Goal: Information Seeking & Learning: Learn about a topic

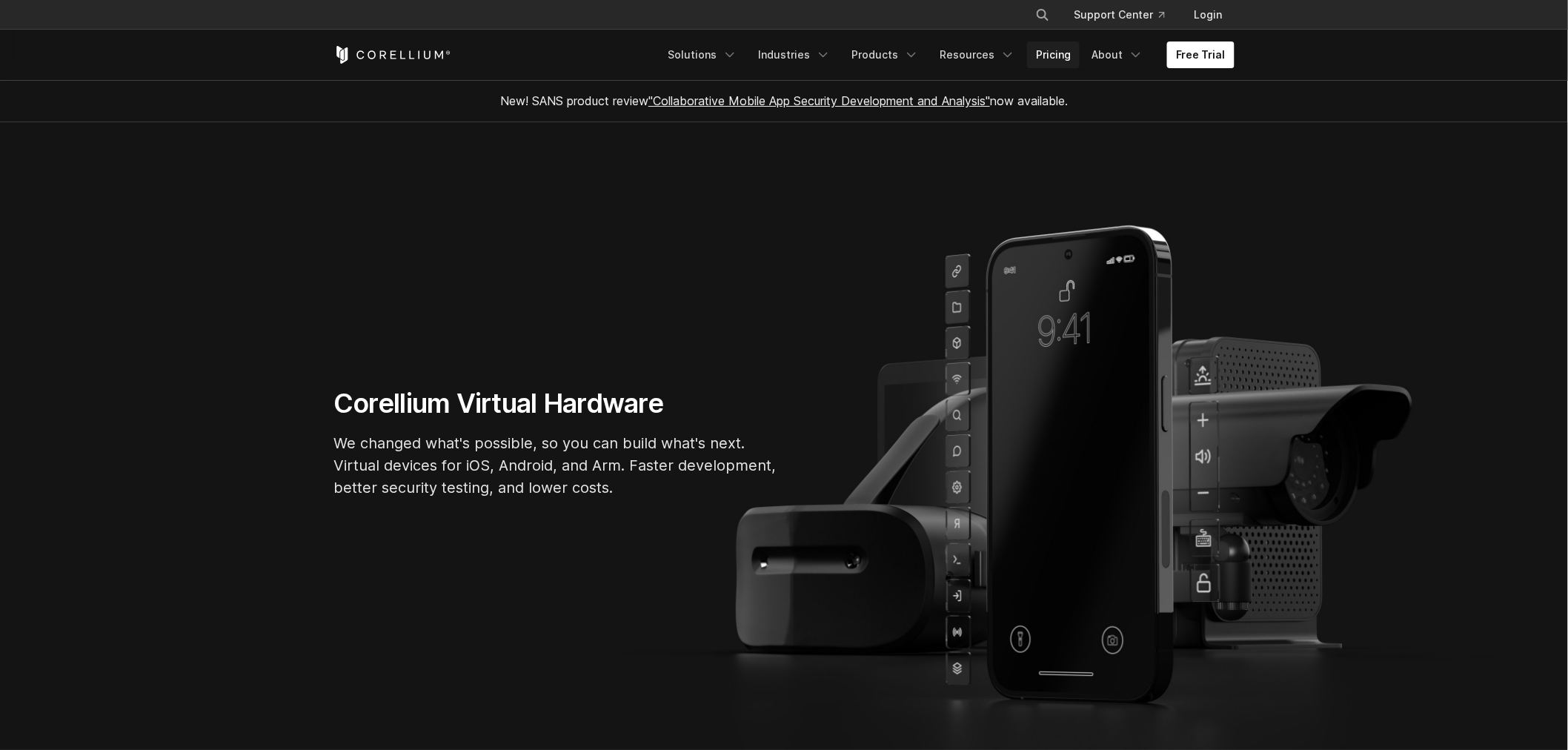
click at [1055, 52] on link "Pricing" at bounding box center [1052, 54] width 53 height 27
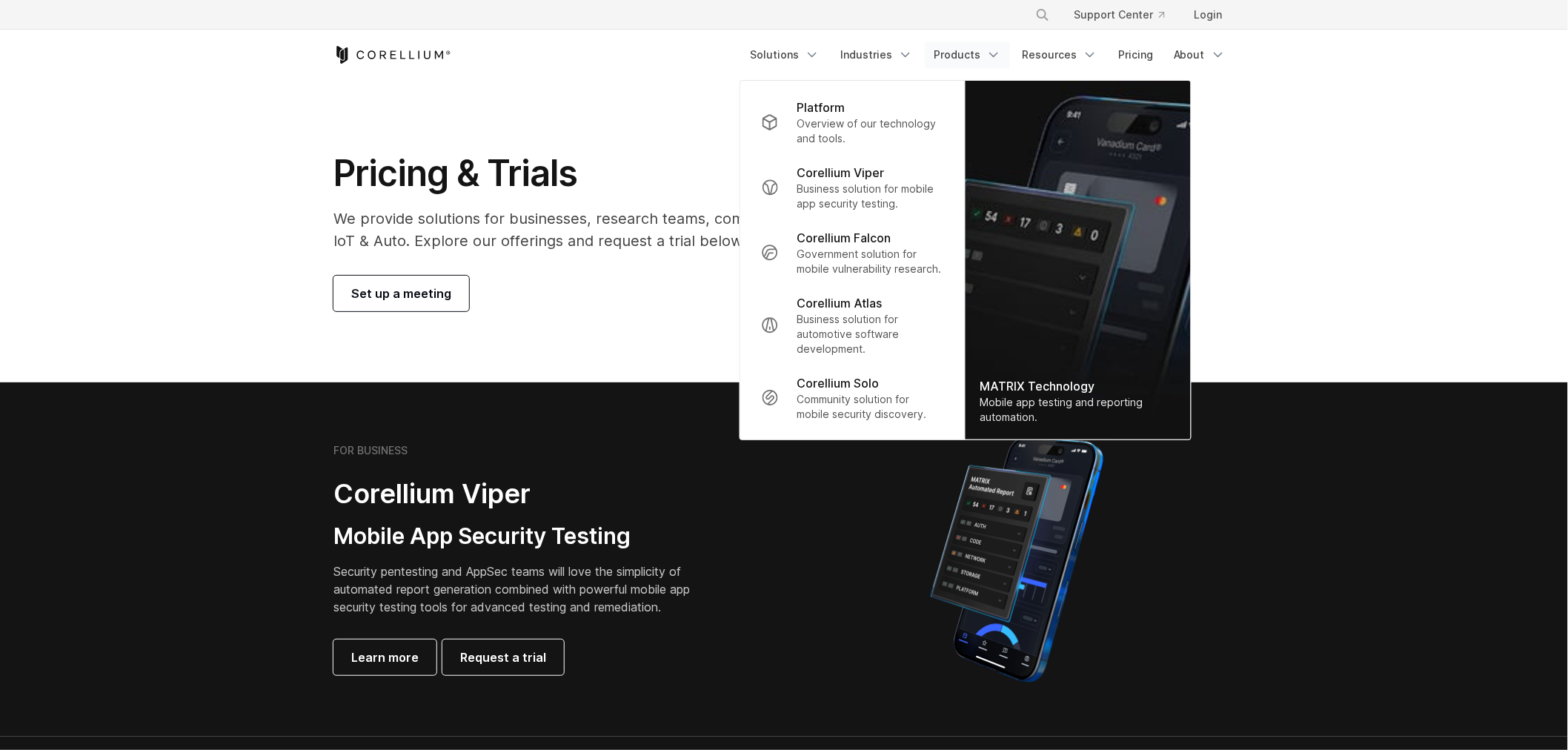
click at [676, 482] on h2 "Corellium Viper" at bounding box center [523, 493] width 380 height 34
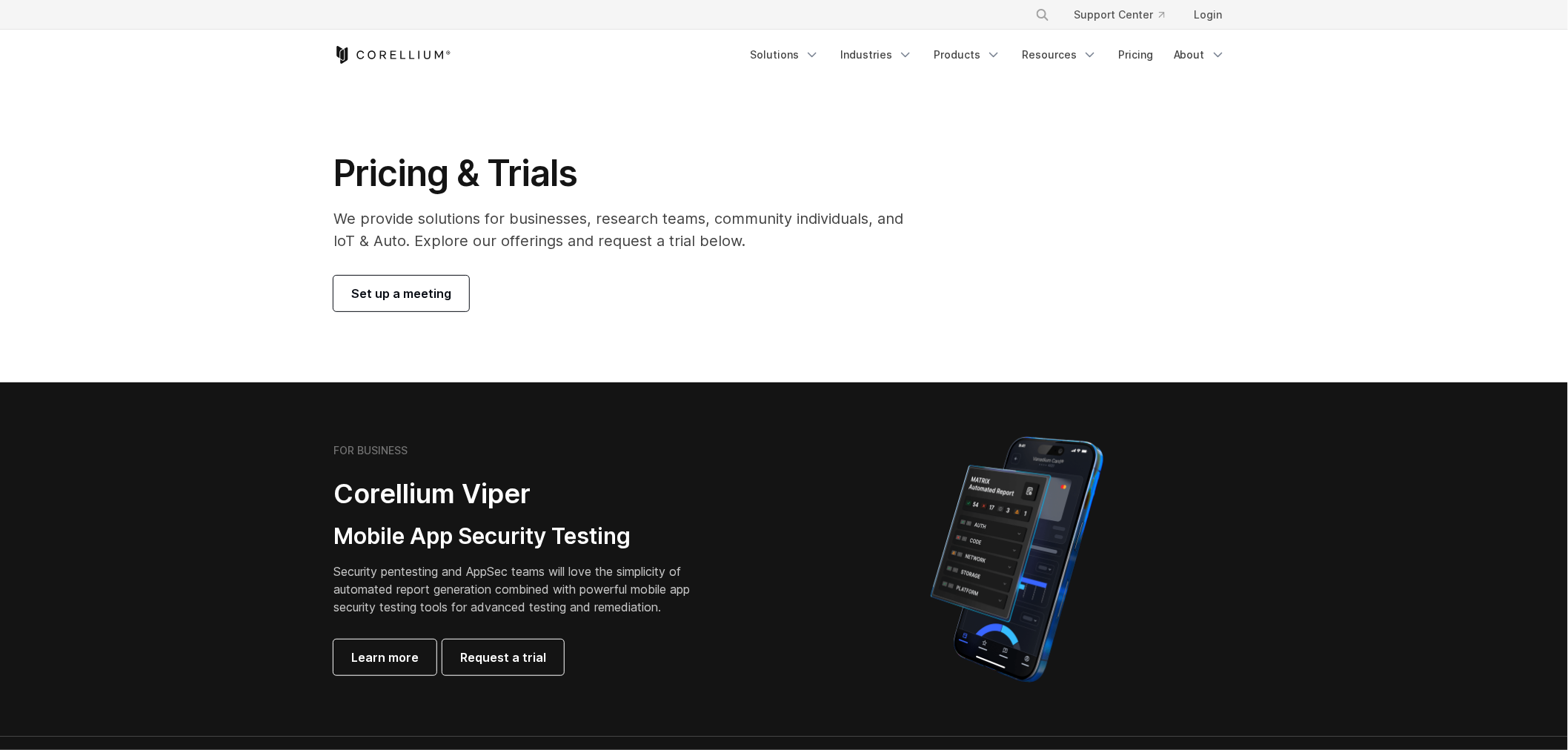
click at [552, 524] on h3 "Mobile App Security Testing" at bounding box center [523, 536] width 380 height 28
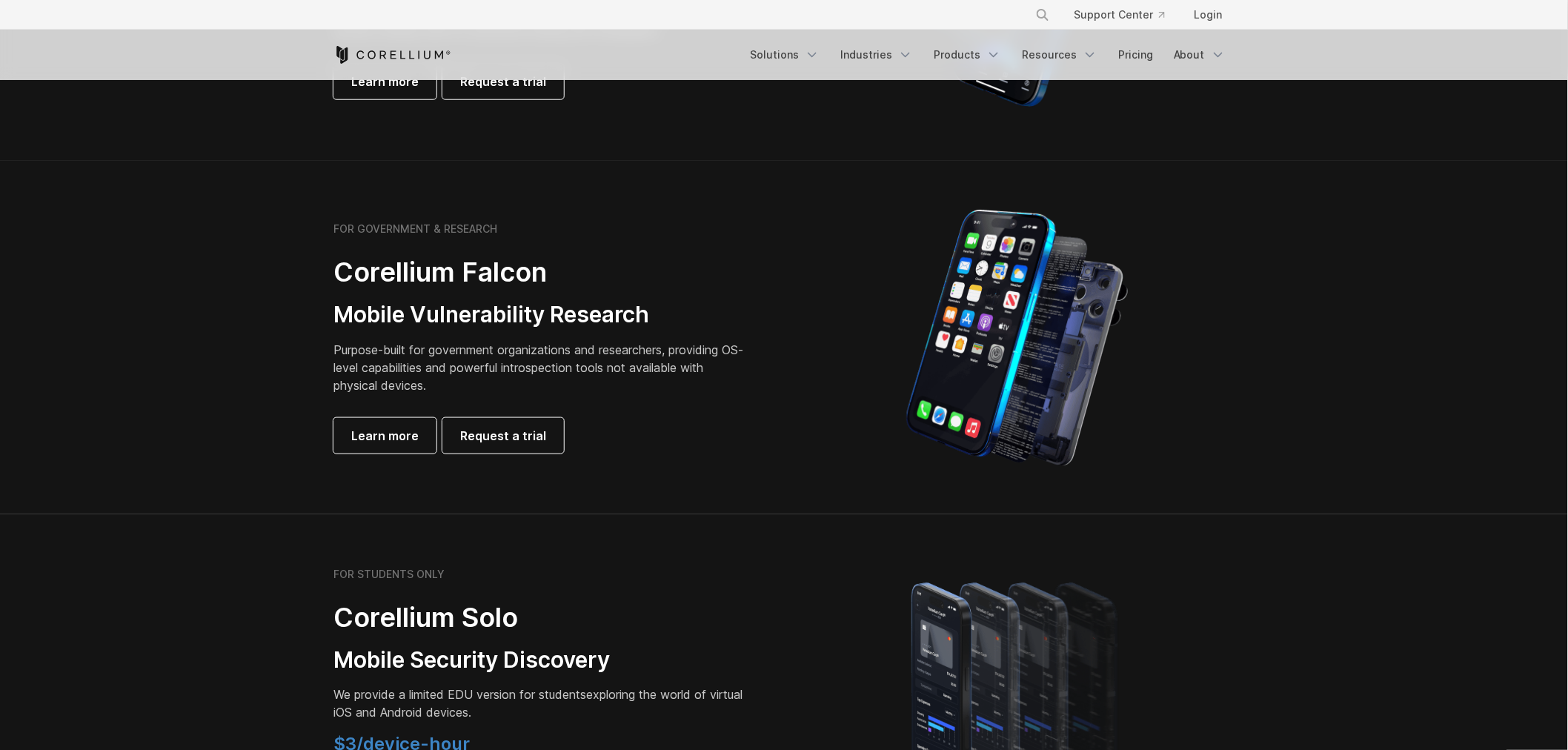
scroll to position [191, 0]
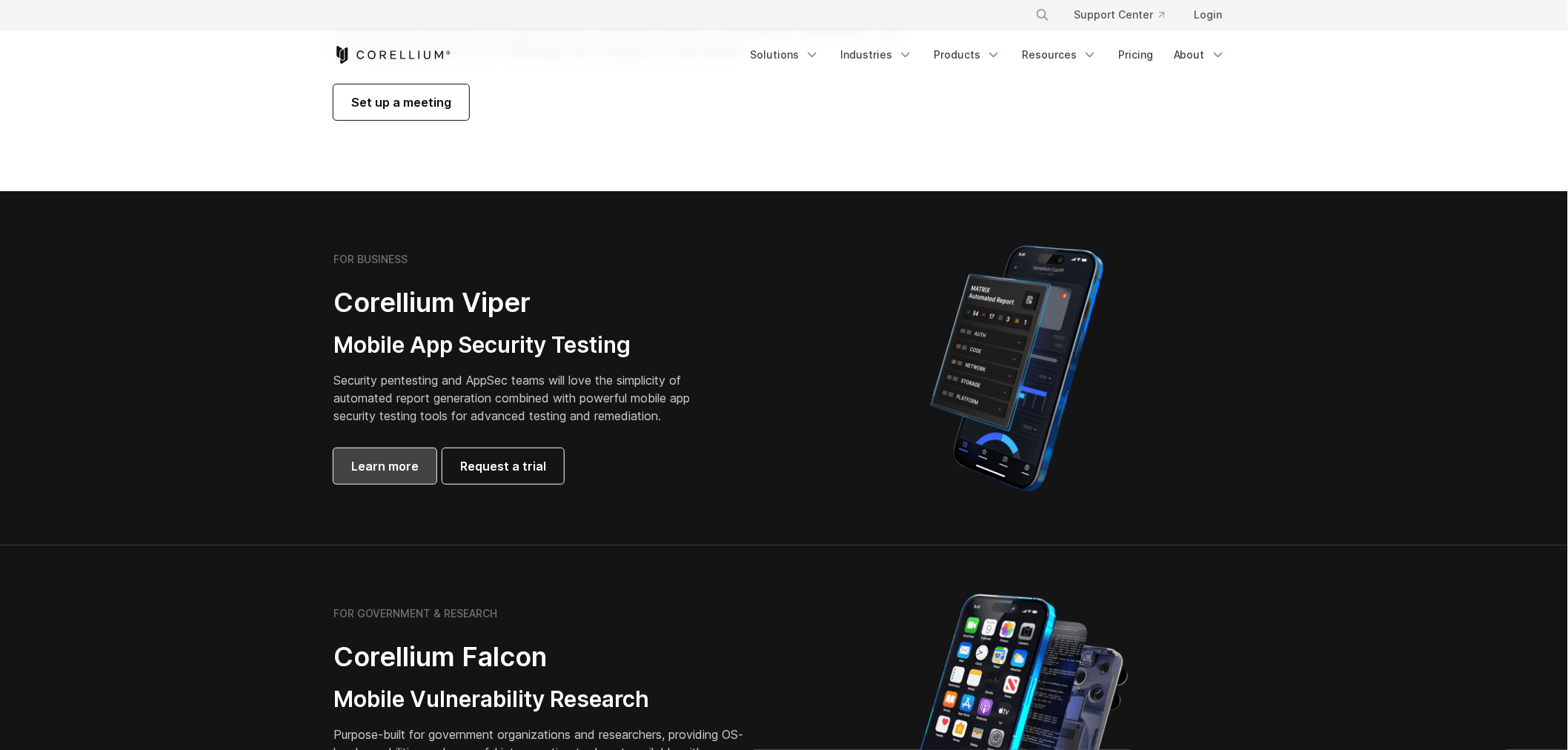
click at [404, 457] on span "Learn more" at bounding box center [385, 466] width 67 height 18
